Goal: Check status: Check status

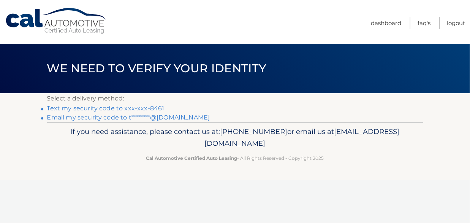
click at [143, 106] on link "Text my security code to xxx-xxx-8461" at bounding box center [105, 108] width 117 height 7
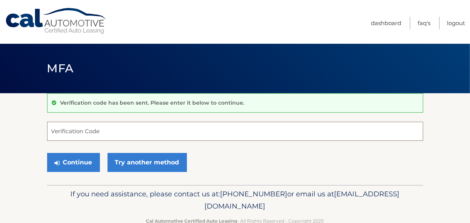
click at [95, 127] on input "Verification Code" at bounding box center [235, 131] width 376 height 19
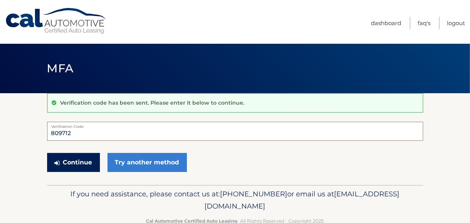
type input "809712"
click at [74, 159] on button "Continue" at bounding box center [73, 162] width 53 height 19
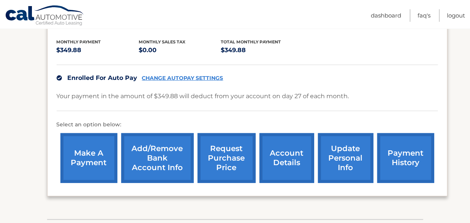
scroll to position [156, 0]
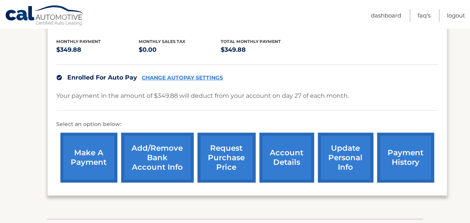
click at [385, 164] on link "payment history" at bounding box center [405, 158] width 57 height 50
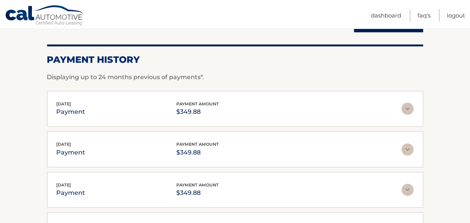
scroll to position [94, 0]
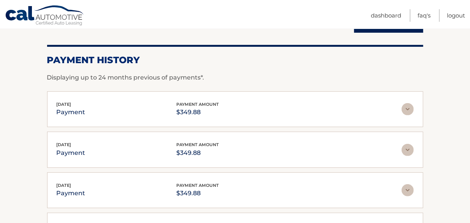
click at [409, 109] on img at bounding box center [408, 109] width 12 height 12
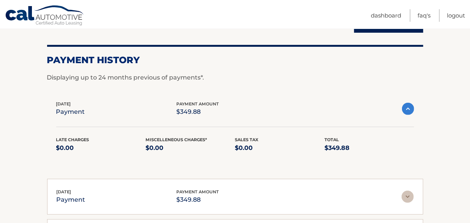
click at [409, 109] on img at bounding box center [408, 109] width 12 height 12
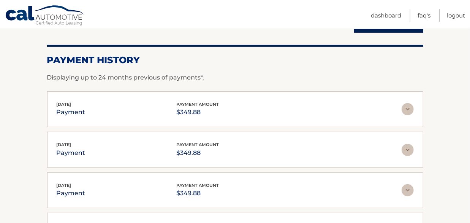
click at [408, 150] on img at bounding box center [408, 150] width 12 height 12
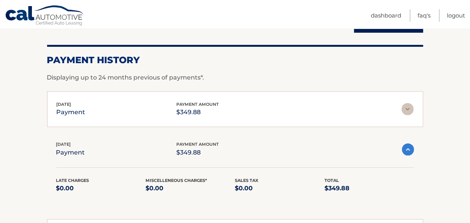
click at [408, 150] on img at bounding box center [408, 149] width 12 height 12
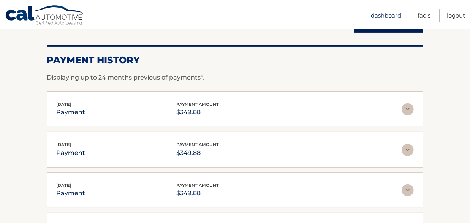
click at [386, 14] on link "Dashboard" at bounding box center [386, 15] width 30 height 13
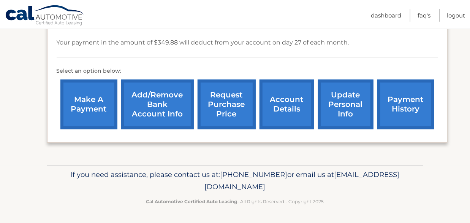
scroll to position [225, 0]
click at [457, 17] on link "Logout" at bounding box center [456, 15] width 18 height 13
